Goal: Answer question/provide support

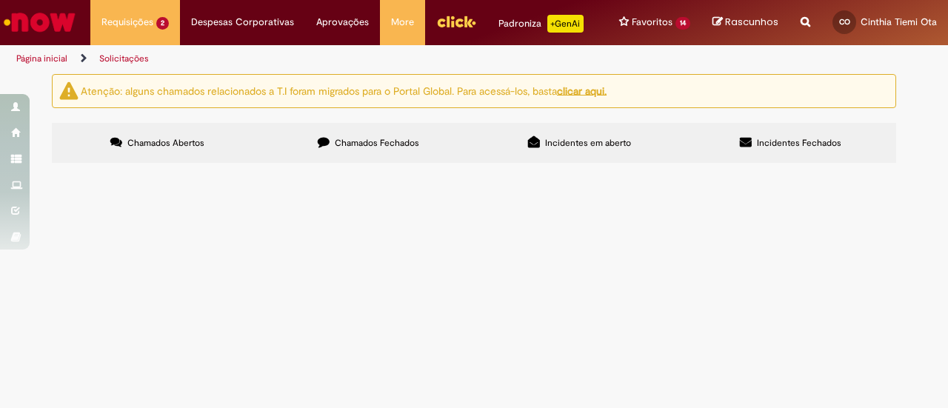
click at [0, 0] on span "Solicitação para criar novos contratos dos distribuidores da Moove - Mobil." at bounding box center [0, 0] width 0 height 0
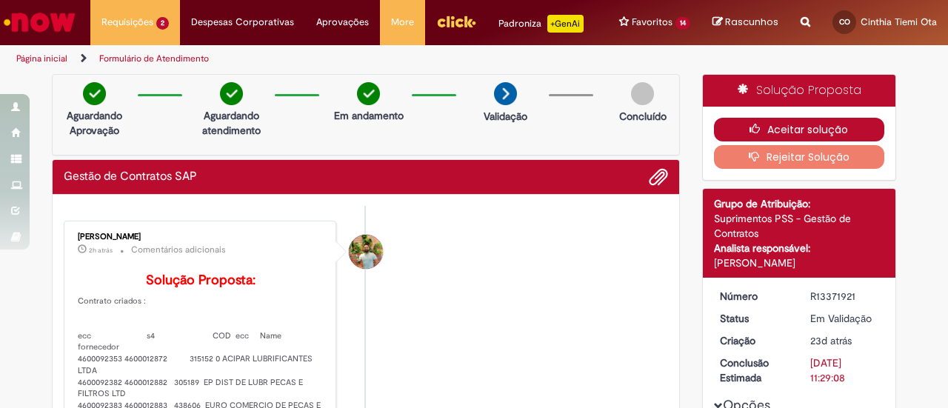
click at [808, 120] on button "Aceitar solução" at bounding box center [799, 130] width 171 height 24
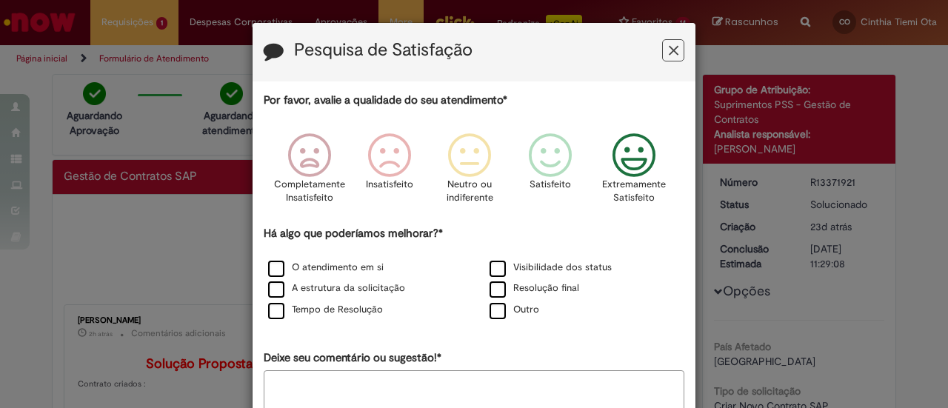
click at [639, 163] on icon "Feedback" at bounding box center [635, 155] width 56 height 44
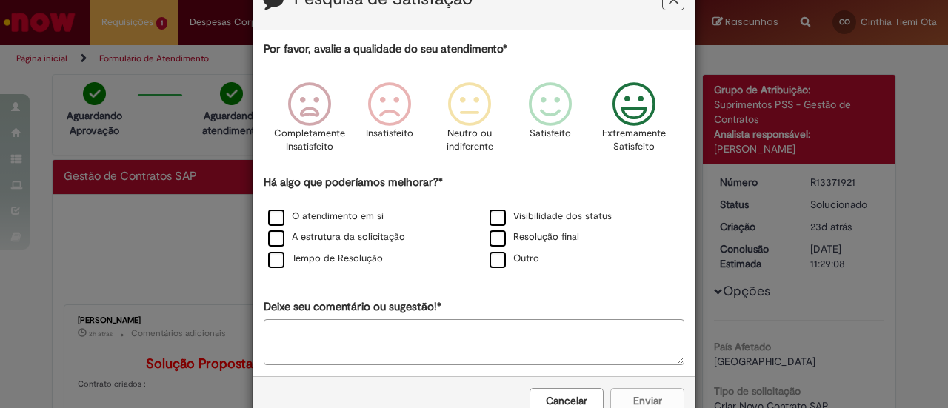
scroll to position [74, 0]
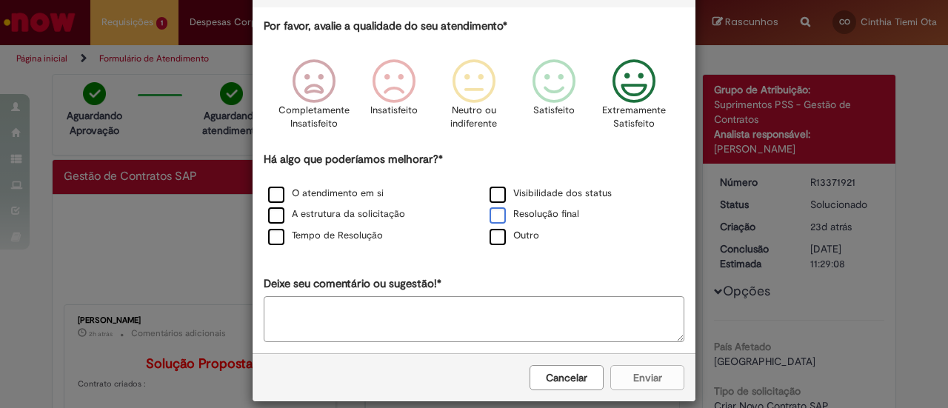
click at [490, 213] on label "Resolução final" at bounding box center [535, 214] width 90 height 14
click at [485, 302] on textarea "Deixe seu comentário ou sugestão!*" at bounding box center [474, 319] width 421 height 46
type textarea "*"
click at [628, 381] on button "Enviar" at bounding box center [647, 377] width 74 height 25
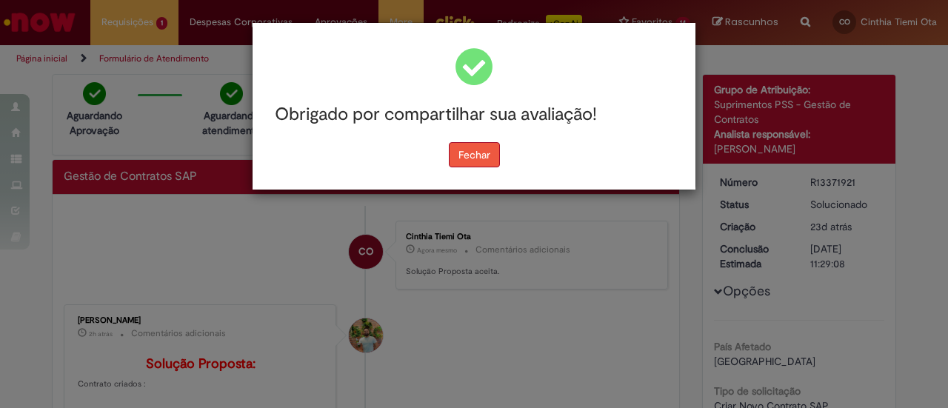
click at [488, 155] on button "Fechar" at bounding box center [474, 154] width 51 height 25
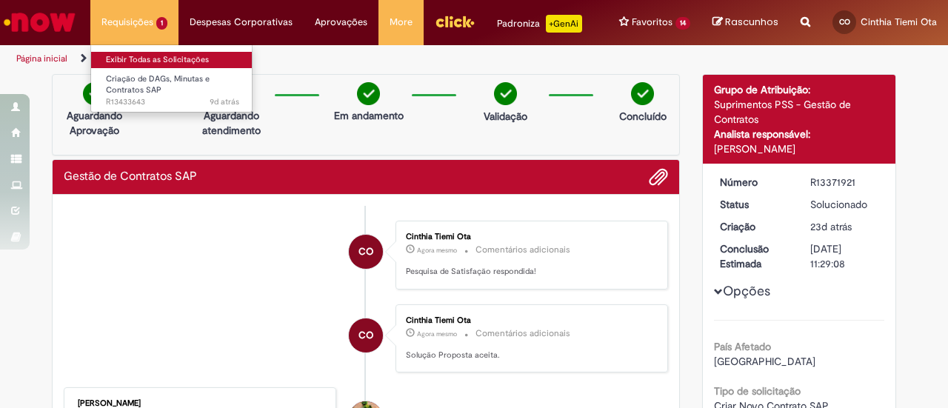
click at [161, 52] on link "Exibir Todas as Solicitações" at bounding box center [172, 60] width 163 height 16
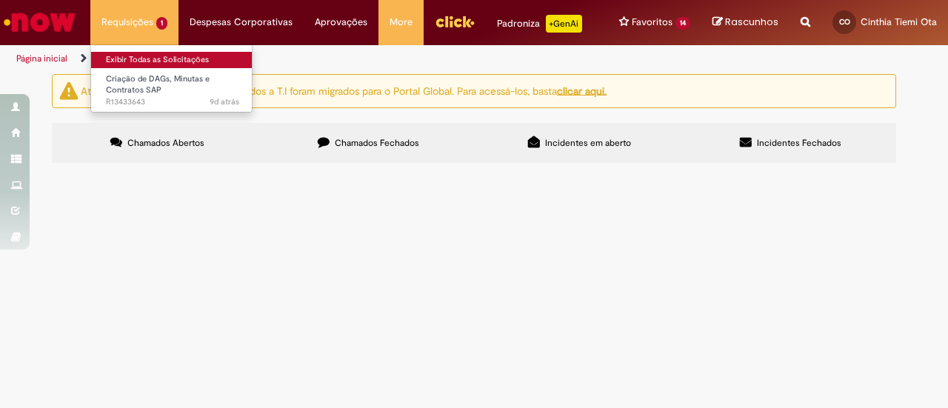
click at [159, 62] on link "Exibir Todas as Solicitações" at bounding box center [172, 60] width 163 height 16
